Goal: Navigation & Orientation: Find specific page/section

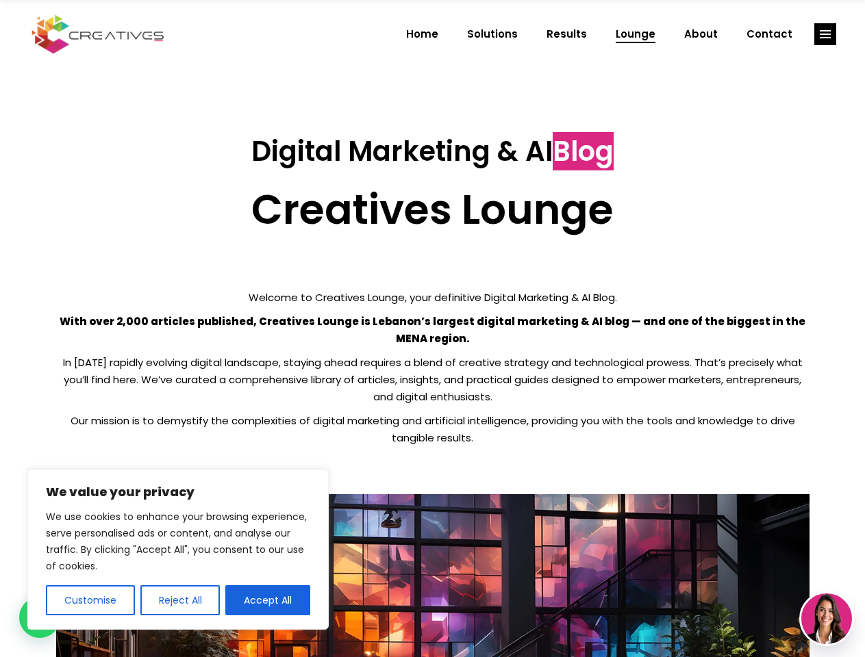
click at [432, 329] on p "With over 2,000 articles published, Creatives Lounge is Lebanon’s largest digit…" at bounding box center [432, 330] width 753 height 34
click at [90, 601] on button "Customise" at bounding box center [90, 601] width 89 height 30
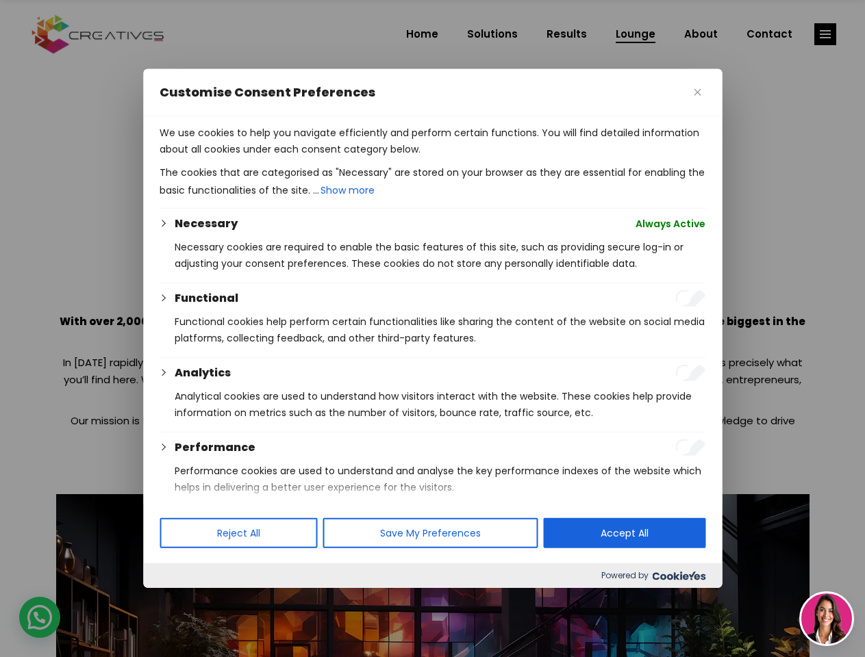
click at [179, 601] on div at bounding box center [432, 328] width 865 height 657
click at [825, 34] on div at bounding box center [432, 328] width 865 height 657
click at [827, 619] on img at bounding box center [826, 619] width 51 height 51
